Goal: Entertainment & Leisure: Consume media (video, audio)

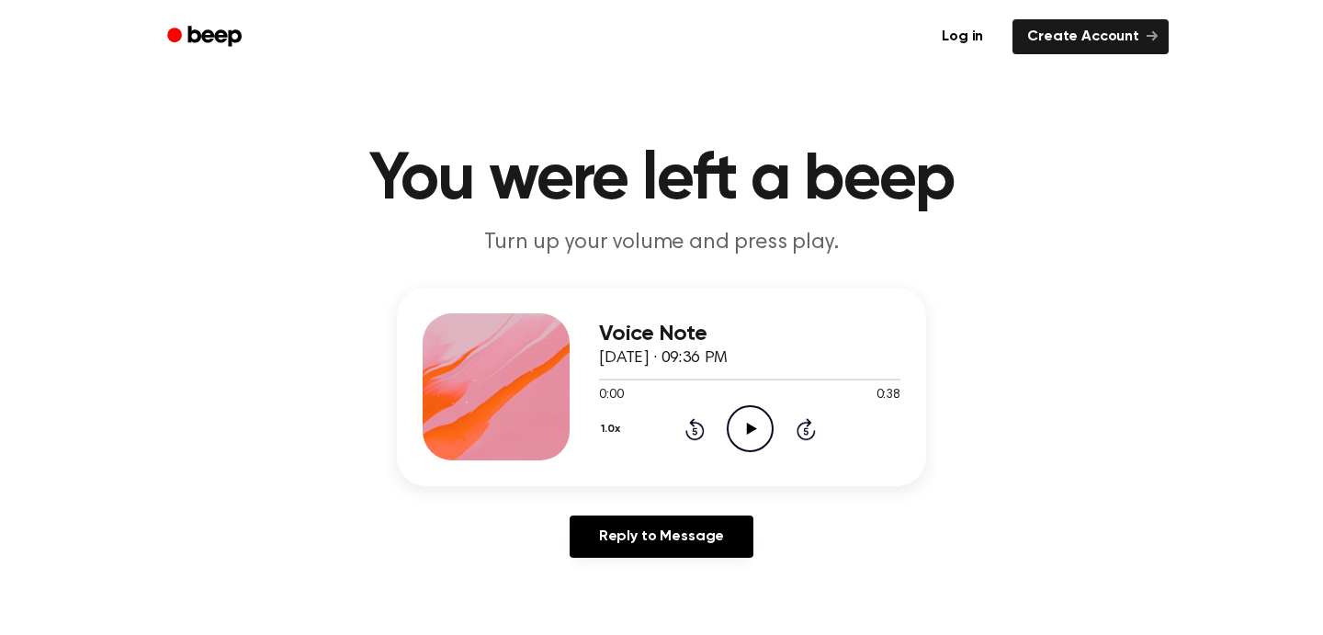
click at [728, 480] on div "Voice Note September 9, 2025 · 09:36 PM 0:00 0:38 Your browser does not support…" at bounding box center [661, 387] width 529 height 198
click at [747, 427] on icon at bounding box center [751, 429] width 10 height 12
click at [747, 427] on icon at bounding box center [750, 429] width 8 height 12
click at [742, 418] on icon "Play Audio" at bounding box center [750, 428] width 47 height 47
click at [740, 419] on icon "Pause Audio" at bounding box center [750, 428] width 47 height 47
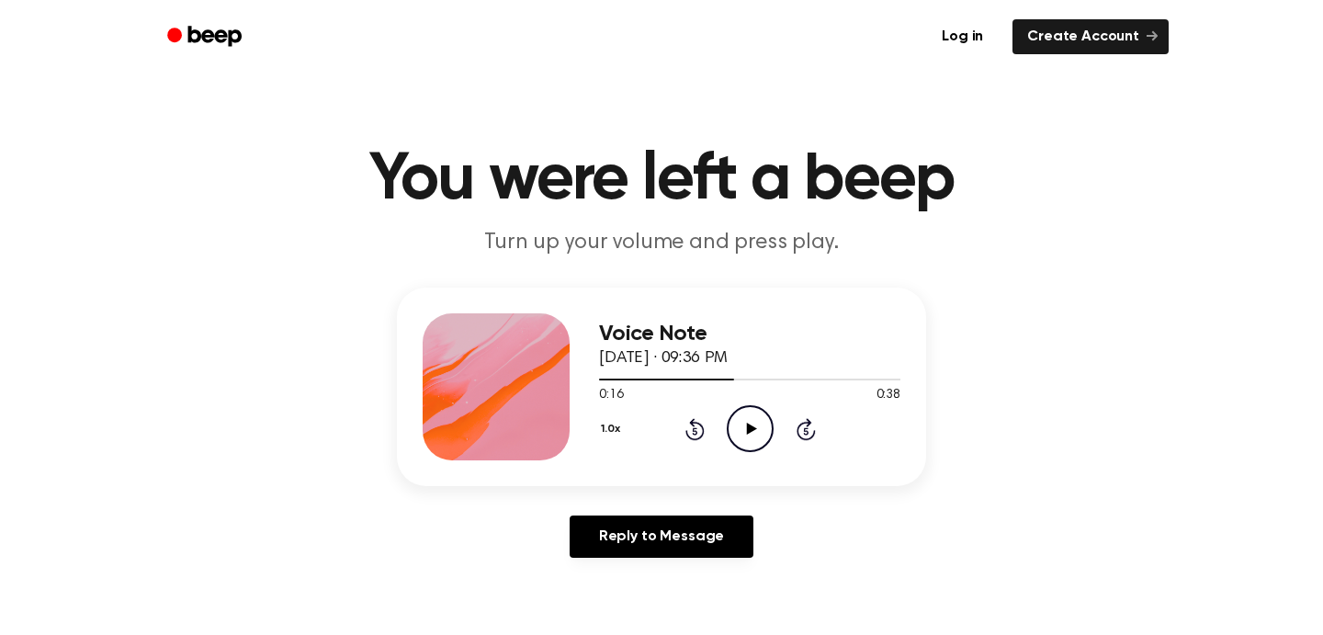
click at [747, 420] on icon "Play Audio" at bounding box center [750, 428] width 47 height 47
click at [747, 423] on icon at bounding box center [750, 429] width 8 height 12
click at [660, 389] on div "0:27 0:38" at bounding box center [749, 395] width 301 height 19
drag, startPoint x: 660, startPoint y: 383, endPoint x: 586, endPoint y: 378, distance: 74.5
click at [585, 380] on div "Voice Note September 9, 2025 · 09:36 PM 0:27 0:38 Your browser does not support…" at bounding box center [661, 387] width 529 height 198
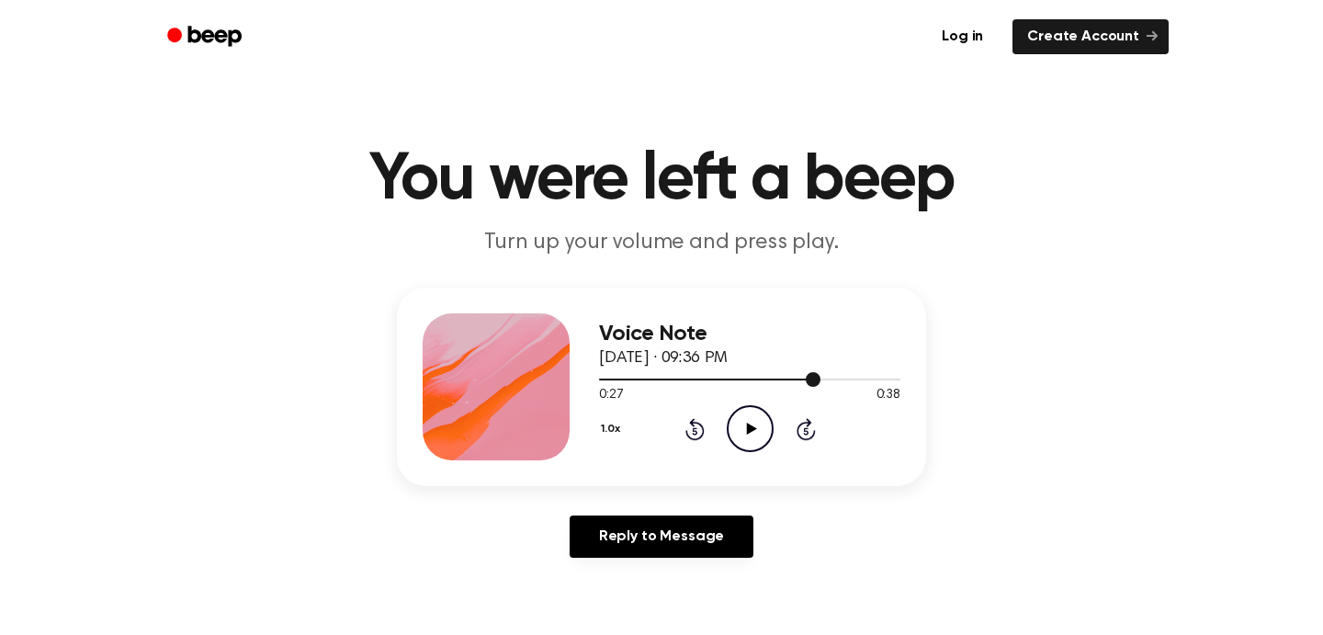
drag, startPoint x: 816, startPoint y: 378, endPoint x: 605, endPoint y: 377, distance: 210.4
click at [605, 377] on div at bounding box center [749, 378] width 301 height 15
click at [750, 438] on icon "Play Audio" at bounding box center [750, 428] width 47 height 47
click at [744, 407] on circle at bounding box center [750, 428] width 45 height 45
click at [637, 377] on div at bounding box center [749, 378] width 301 height 15
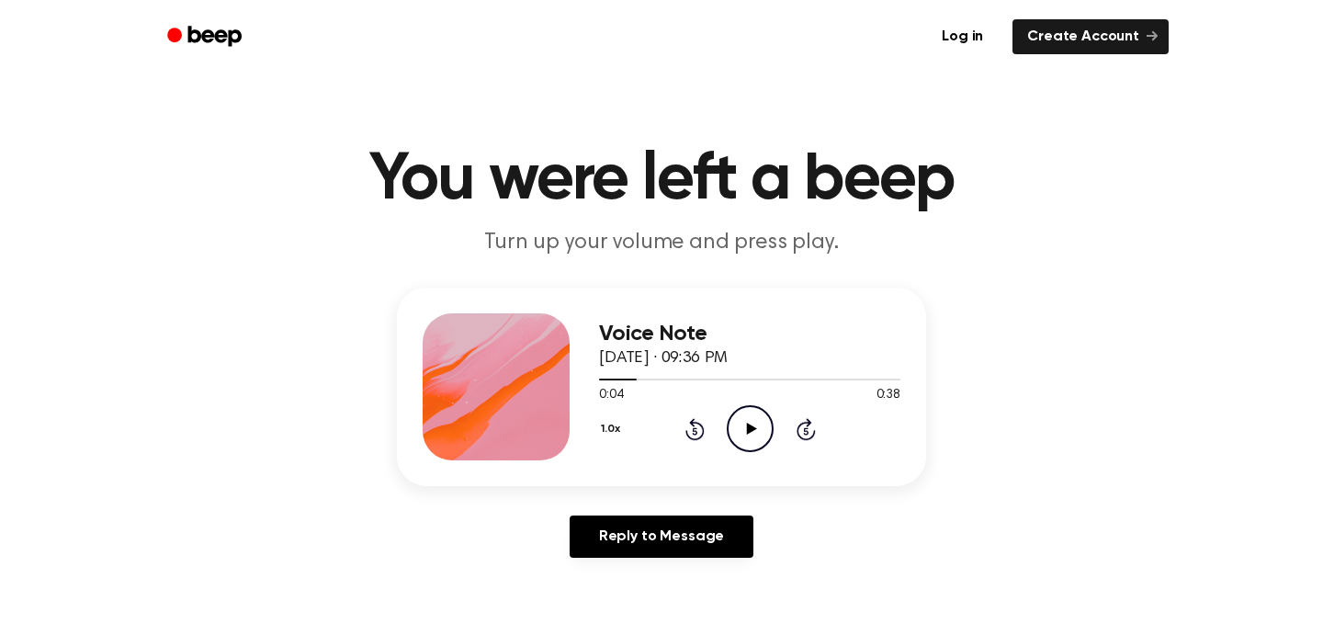
click at [751, 429] on icon at bounding box center [751, 429] width 10 height 12
click at [751, 417] on icon "Pause Audio" at bounding box center [750, 428] width 47 height 47
click at [728, 411] on icon "Play Audio" at bounding box center [750, 428] width 47 height 47
click at [760, 428] on icon "Pause Audio" at bounding box center [750, 428] width 47 height 47
click at [651, 378] on div at bounding box center [749, 379] width 301 height 2
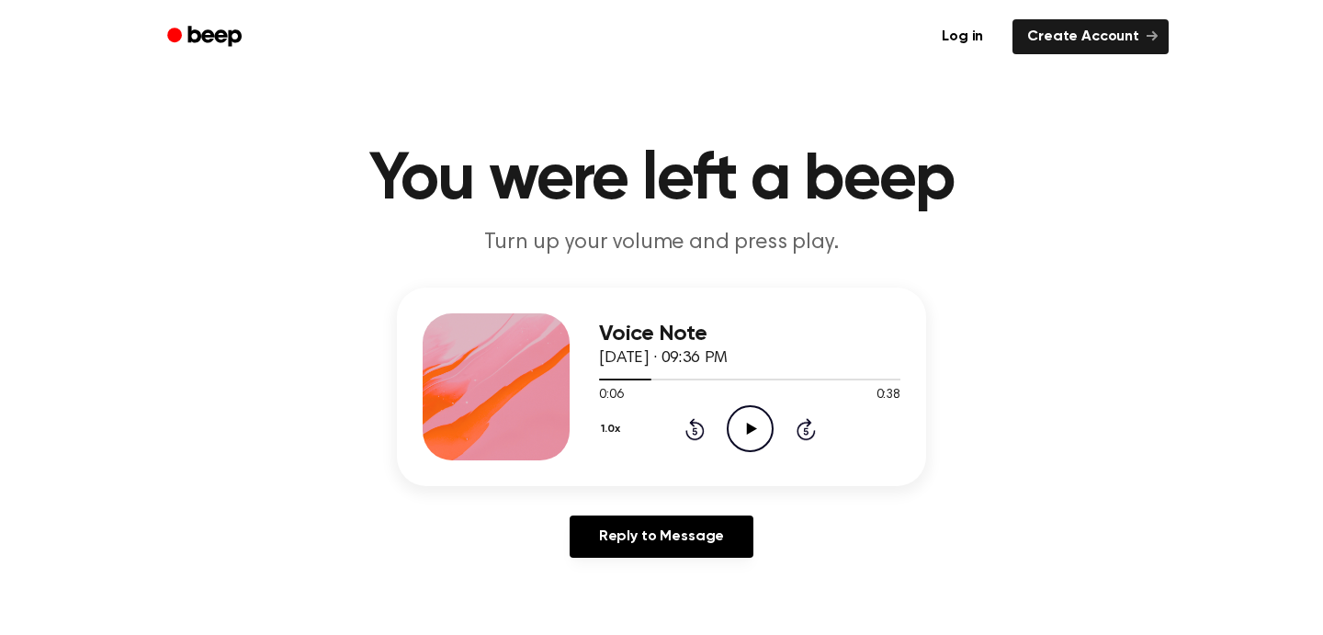
click at [730, 434] on icon "Play Audio" at bounding box center [750, 428] width 47 height 47
click at [738, 430] on icon "Pause Audio" at bounding box center [750, 428] width 47 height 47
click at [744, 425] on icon "Play Audio" at bounding box center [750, 428] width 47 height 47
click at [742, 423] on icon "Pause Audio" at bounding box center [750, 428] width 47 height 47
click at [660, 377] on div at bounding box center [749, 378] width 301 height 15
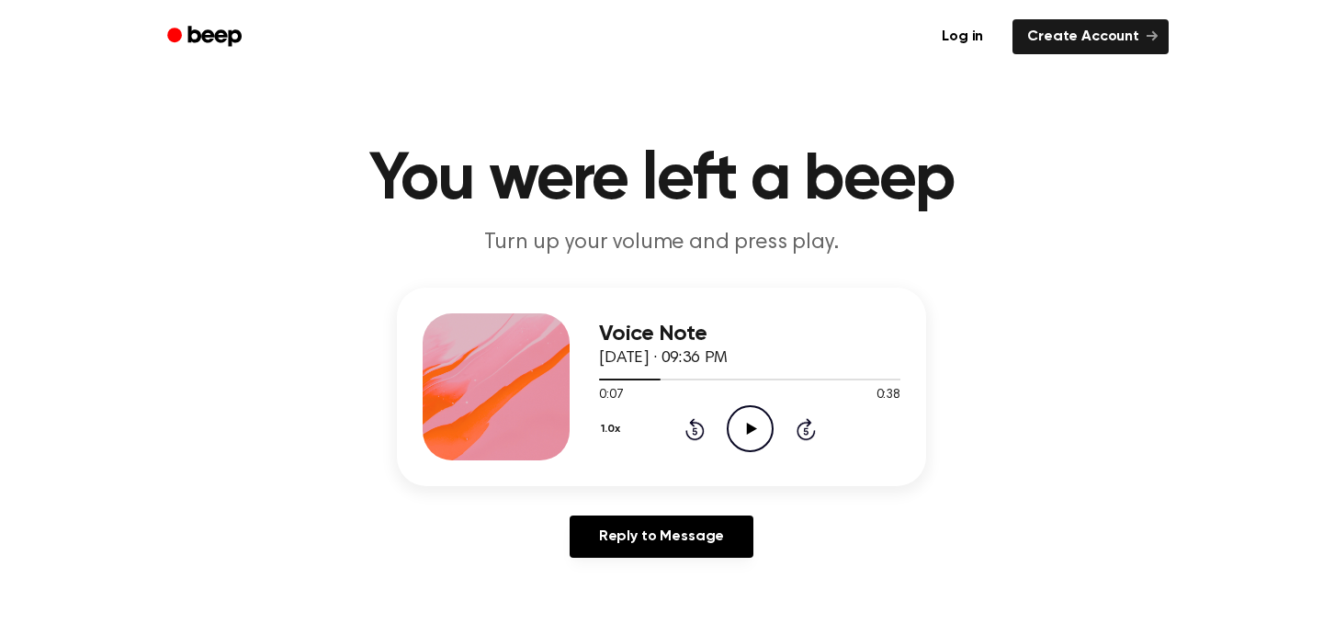
click at [766, 432] on icon "Play Audio" at bounding box center [750, 428] width 47 height 47
click at [757, 424] on icon "Pause Audio" at bounding box center [750, 428] width 47 height 47
click at [751, 441] on icon "Play Audio" at bounding box center [750, 428] width 47 height 47
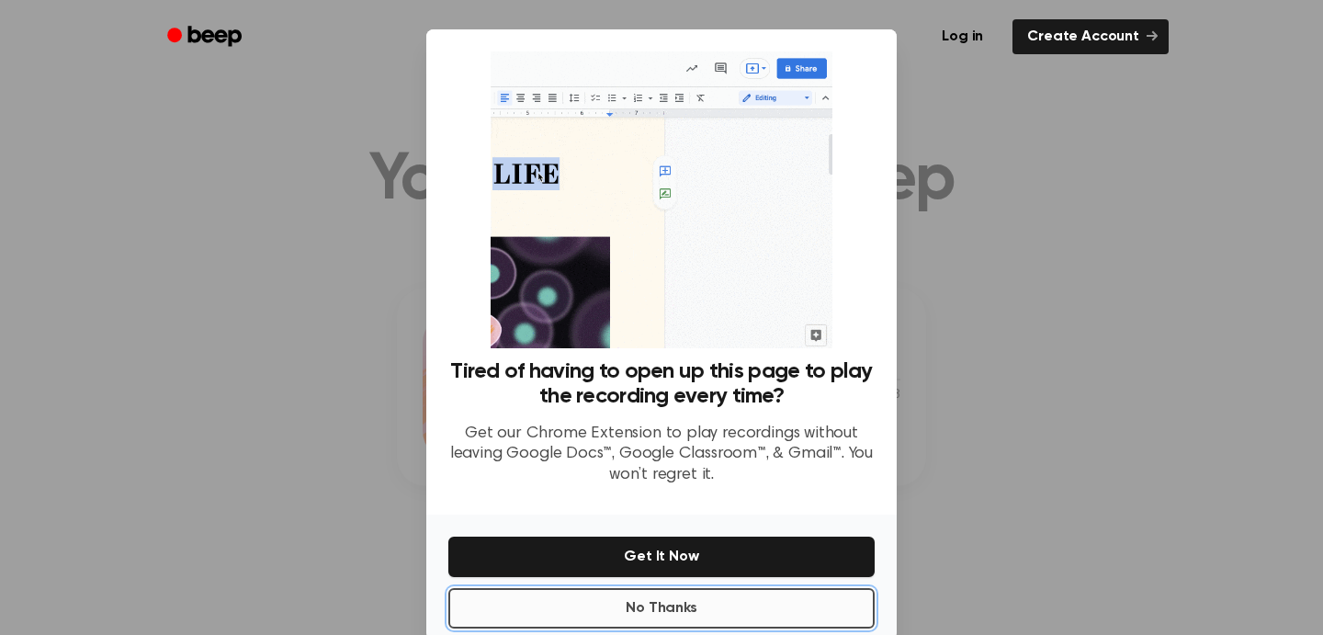
click at [687, 607] on button "No Thanks" at bounding box center [661, 608] width 426 height 40
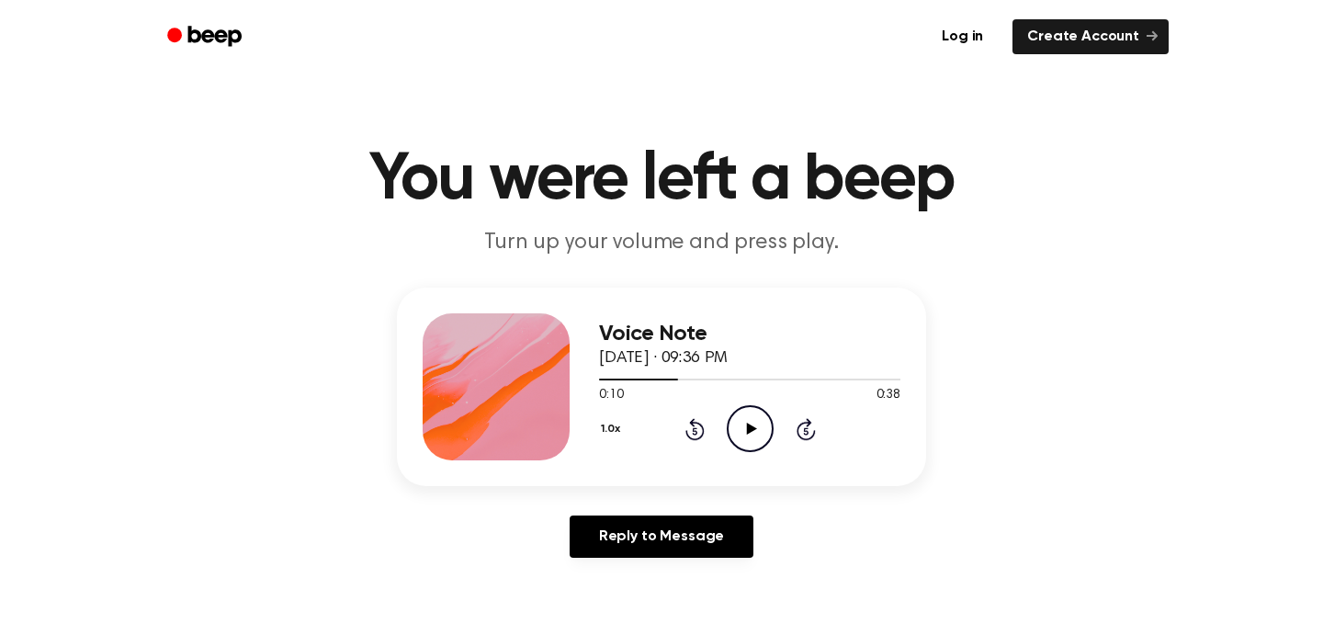
click at [738, 411] on icon "Play Audio" at bounding box center [750, 428] width 47 height 47
click at [743, 432] on icon "Pause Audio" at bounding box center [750, 428] width 47 height 47
click at [750, 426] on icon at bounding box center [751, 429] width 10 height 12
click at [750, 426] on icon "Pause Audio" at bounding box center [750, 428] width 47 height 47
click at [753, 426] on icon "Play Audio" at bounding box center [750, 428] width 47 height 47
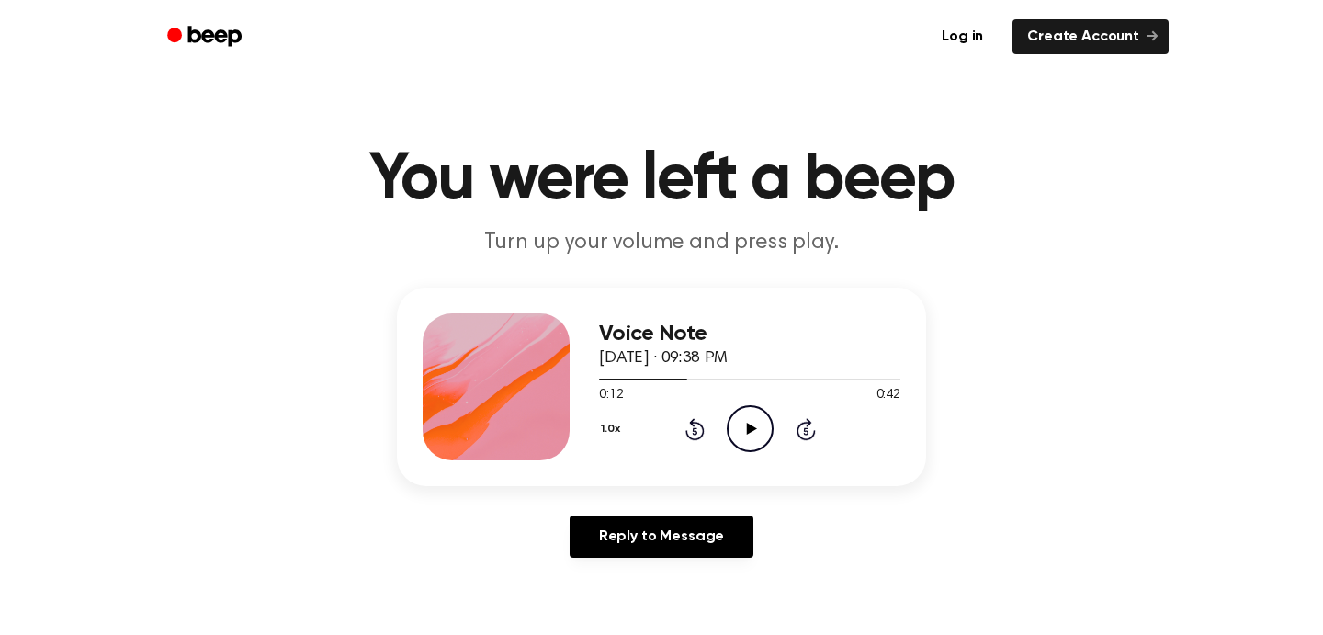
click at [755, 425] on icon "Play Audio" at bounding box center [750, 428] width 47 height 47
click at [740, 432] on icon "Pause Audio" at bounding box center [750, 428] width 47 height 47
click at [740, 432] on icon "Play Audio" at bounding box center [750, 428] width 47 height 47
click at [743, 433] on icon "Pause Audio" at bounding box center [750, 428] width 47 height 47
click at [751, 435] on icon "Play Audio" at bounding box center [750, 428] width 47 height 47
